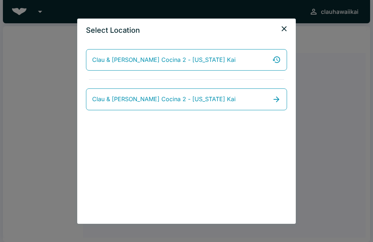
click at [12, 169] on div "Select Location Clau & [PERSON_NAME] Cocina 2 - [US_STATE] Kai Clau & [PERSON_N…" at bounding box center [186, 121] width 373 height 242
